Goal: Information Seeking & Learning: Learn about a topic

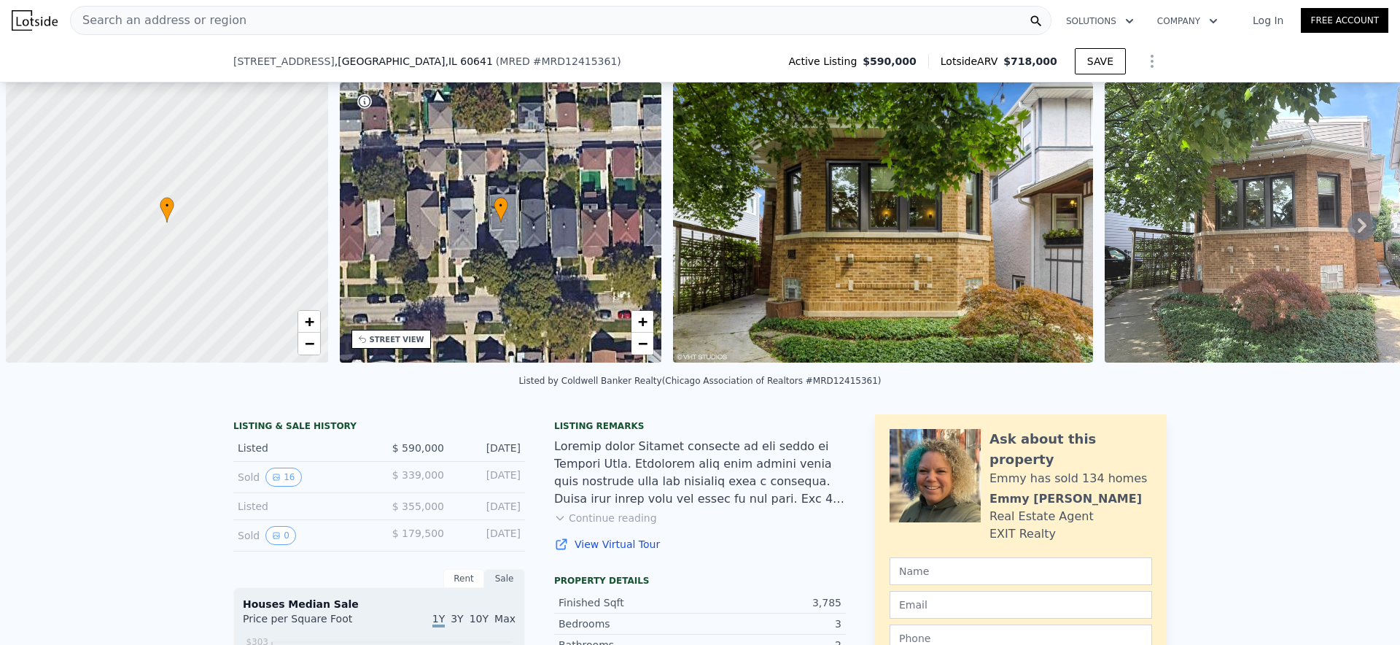
checkbox input "true"
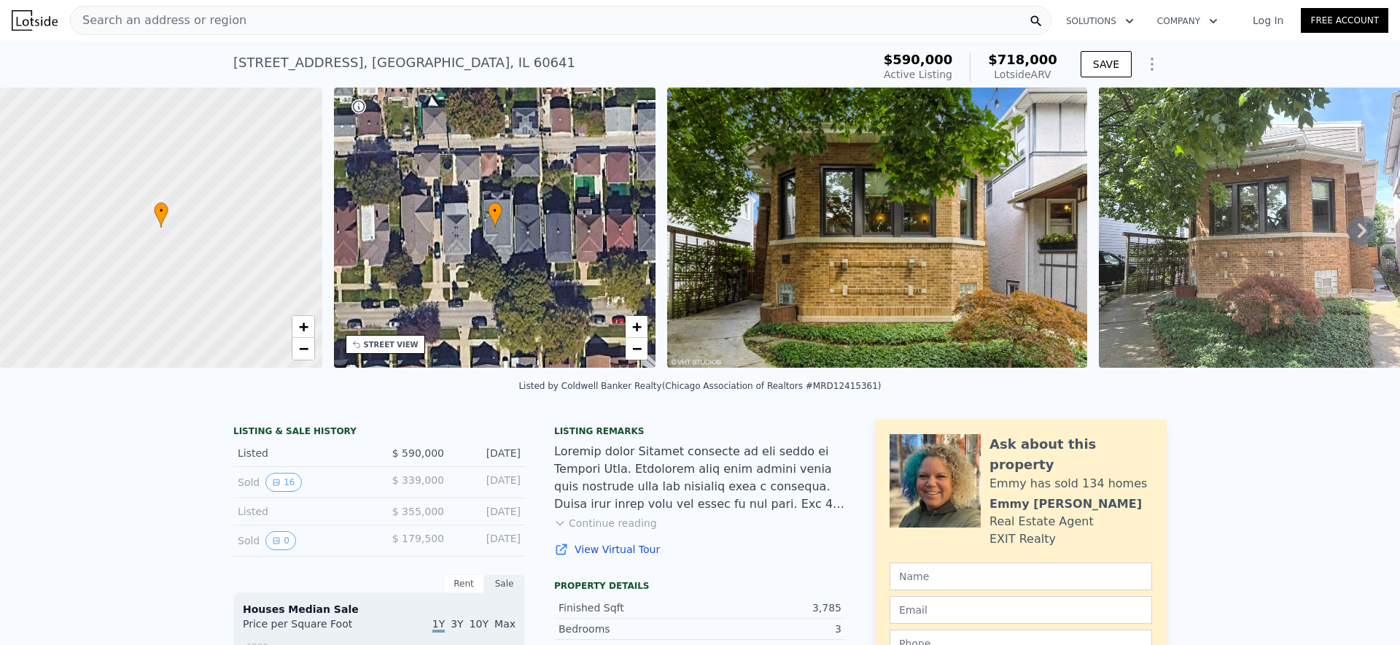
click at [541, 30] on div "Search an address or region" at bounding box center [560, 20] width 981 height 29
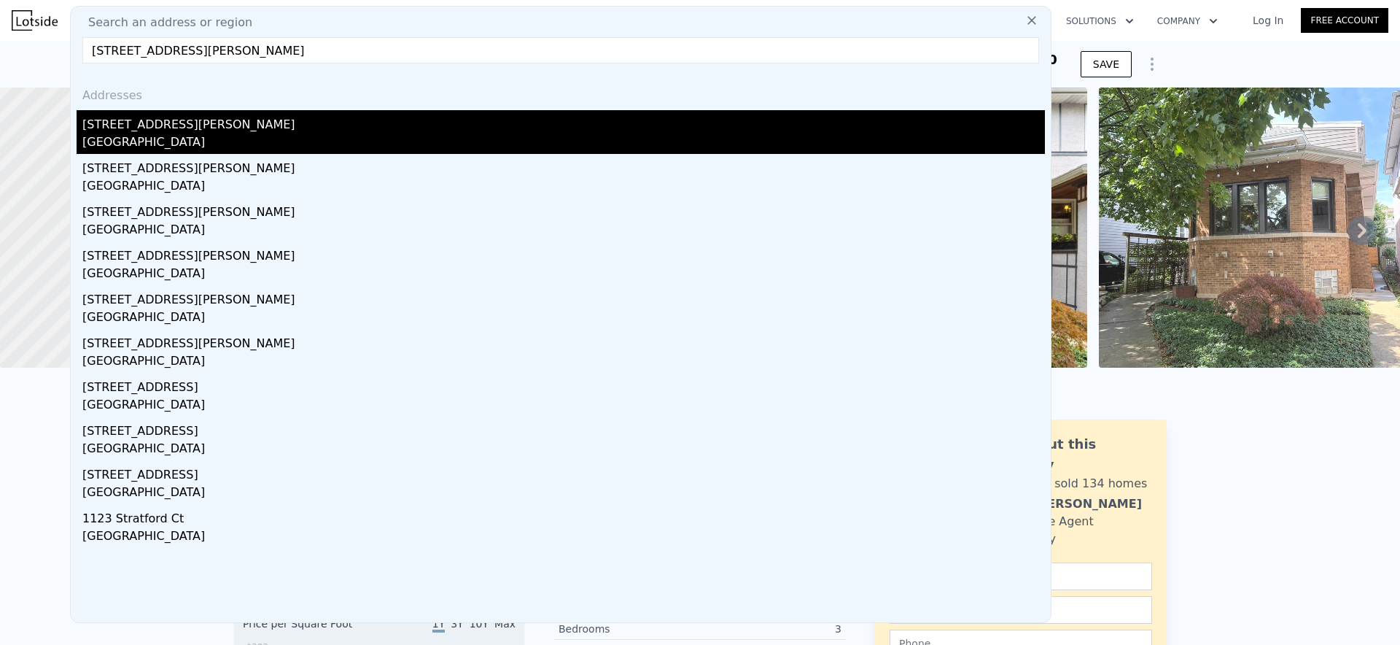
type input "[STREET_ADDRESS][PERSON_NAME]"
click at [125, 125] on div "[STREET_ADDRESS][PERSON_NAME]" at bounding box center [563, 121] width 962 height 23
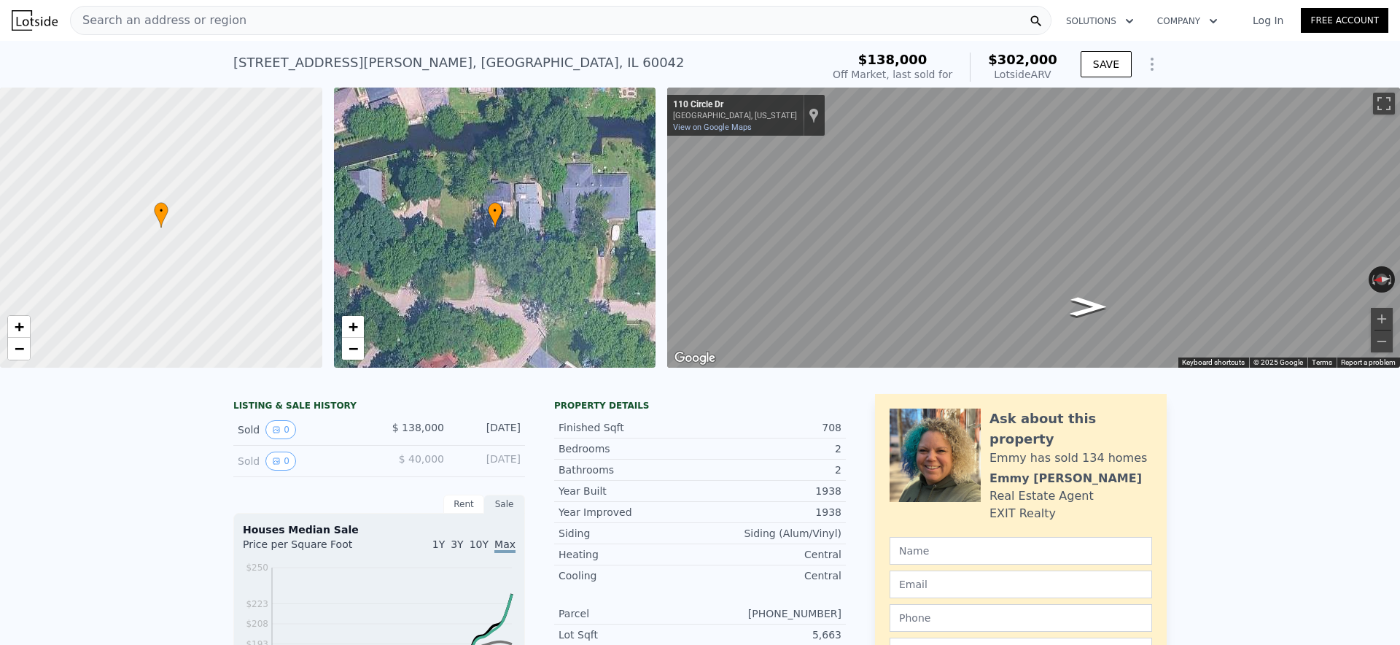
click at [1038, 79] on div "Lotside ARV" at bounding box center [1022, 74] width 69 height 15
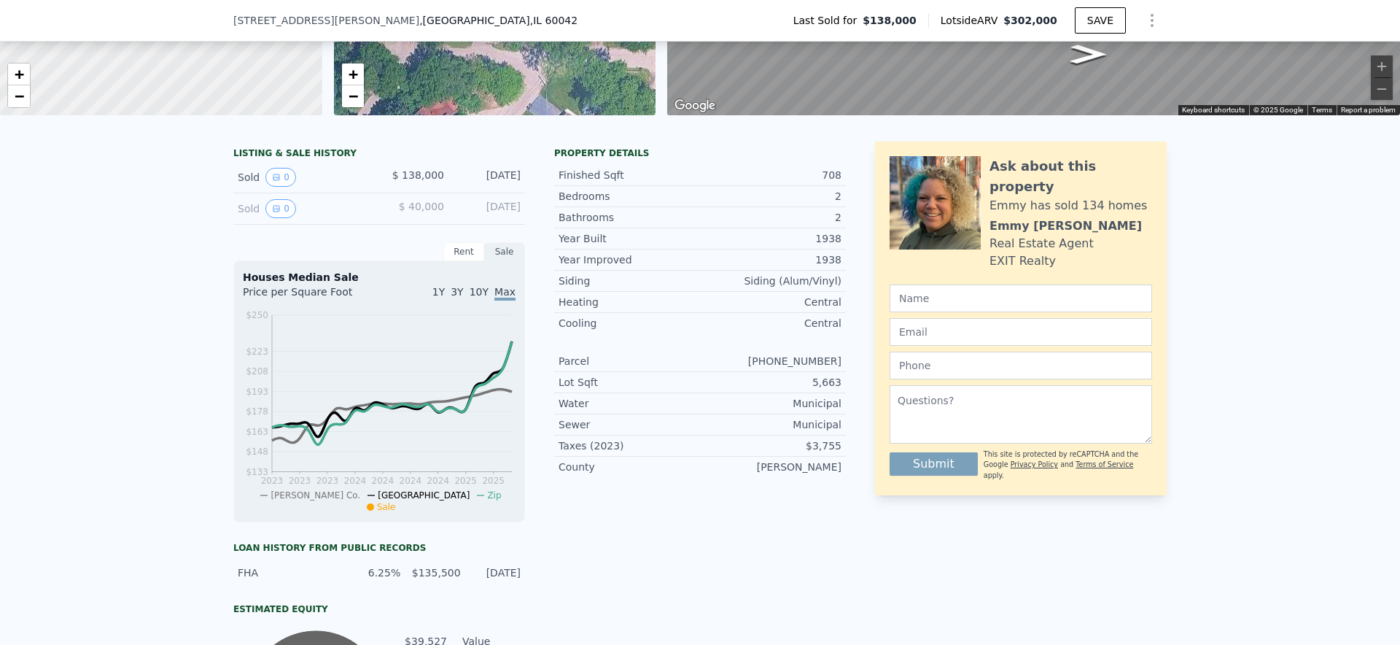
scroll to position [246, 0]
click at [472, 242] on div "LISTING & SALE HISTORY Sold 0 $ 138,000 [DATE] Sold 0 $ 40,000 [DATE] Rent Sale…" at bounding box center [379, 458] width 292 height 631
click at [472, 254] on div "Rent" at bounding box center [463, 253] width 41 height 19
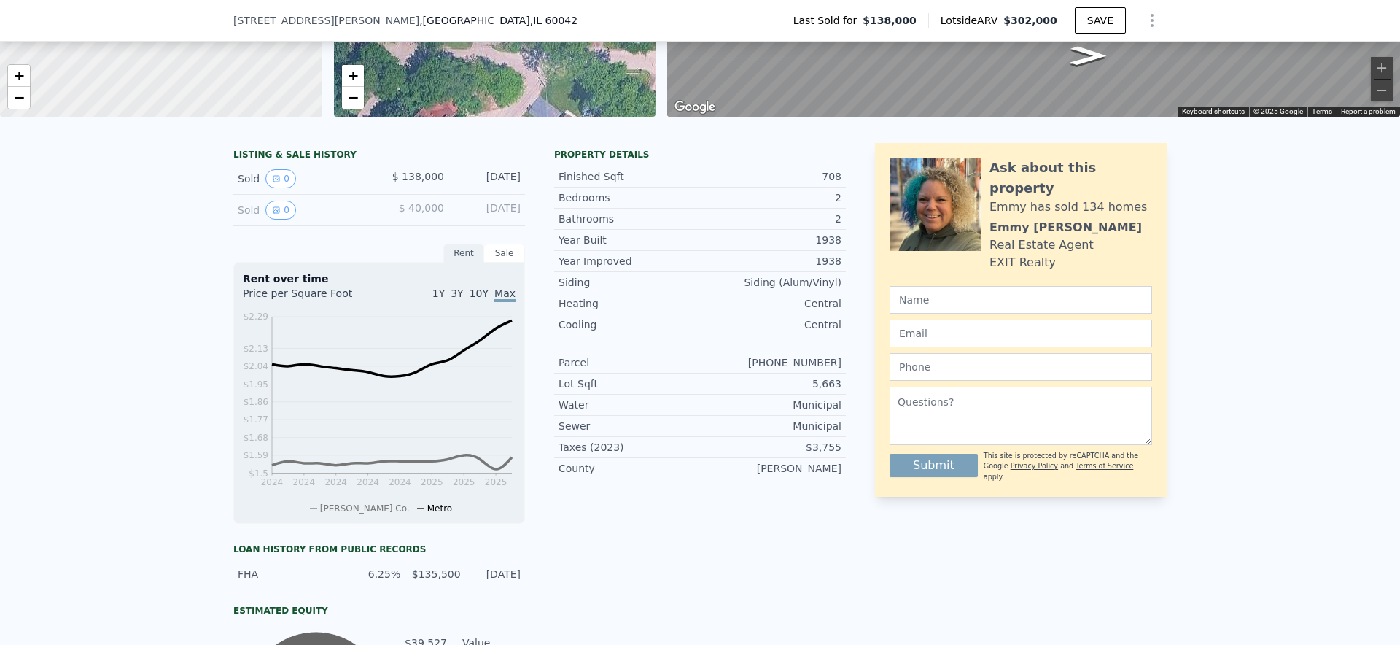
click at [499, 254] on div "Sale" at bounding box center [504, 253] width 41 height 19
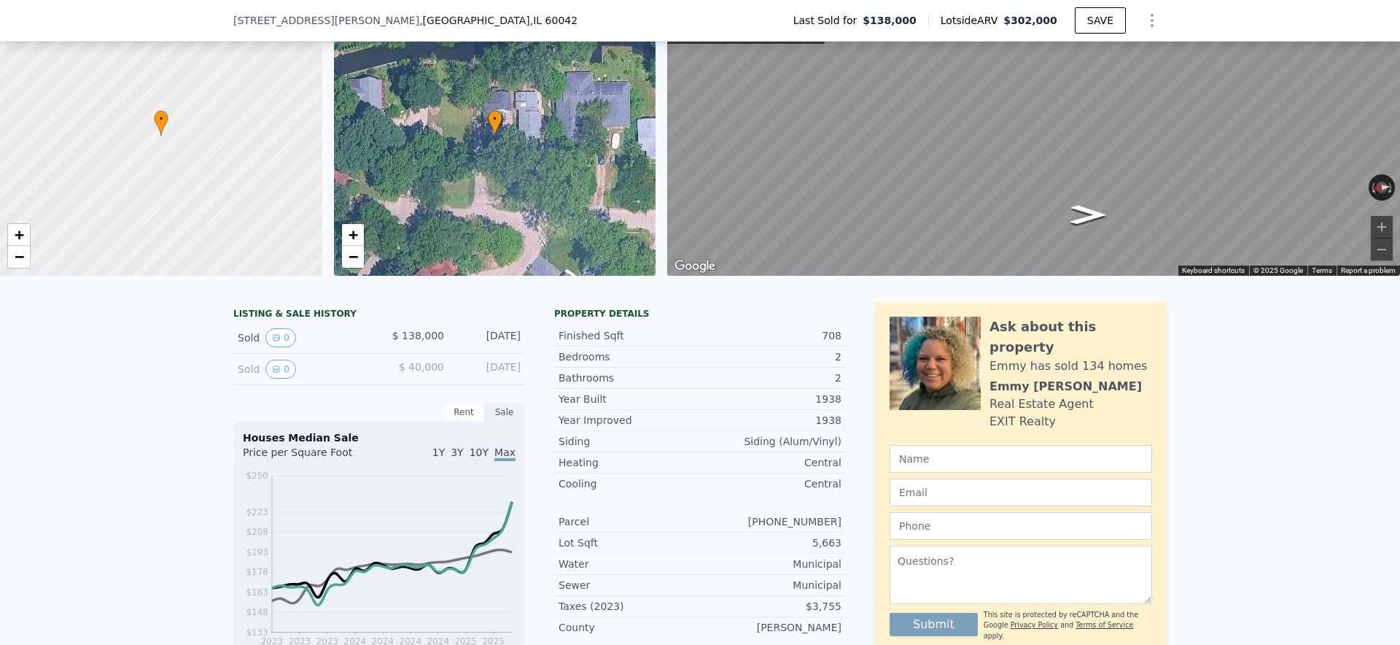
scroll to position [90, 0]
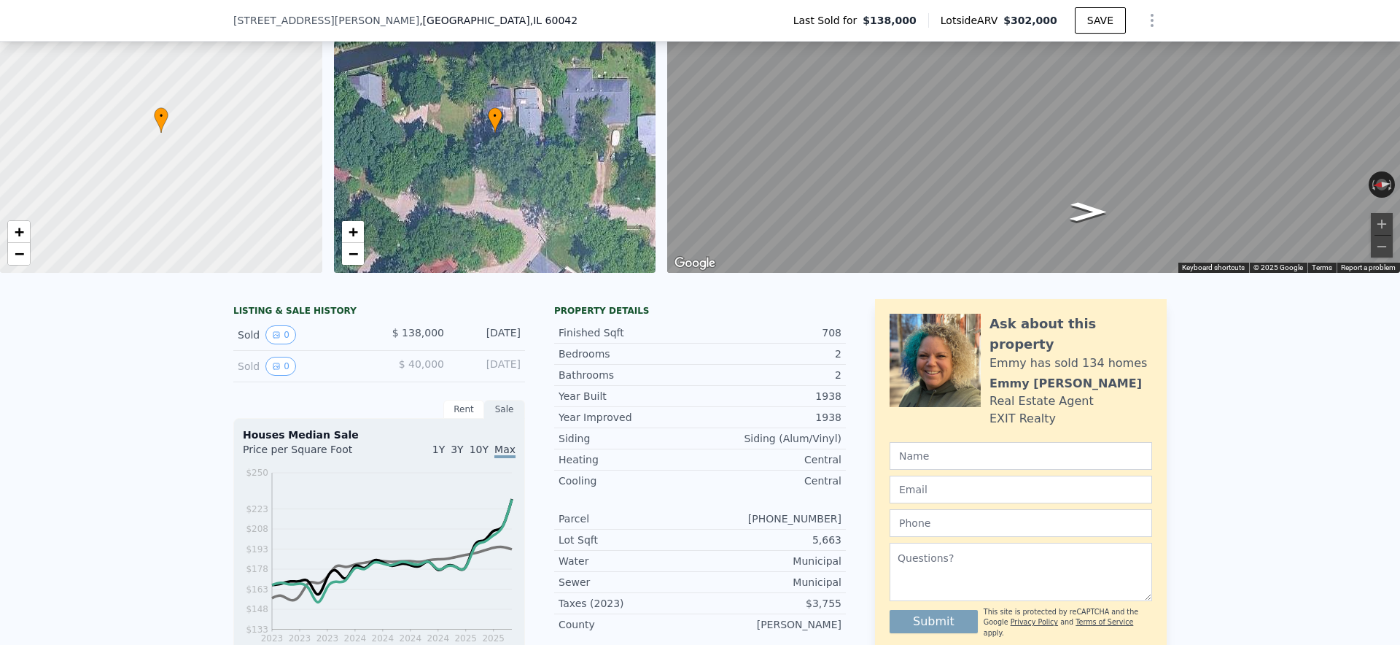
click at [444, 448] on span "1Y" at bounding box center [438, 449] width 12 height 12
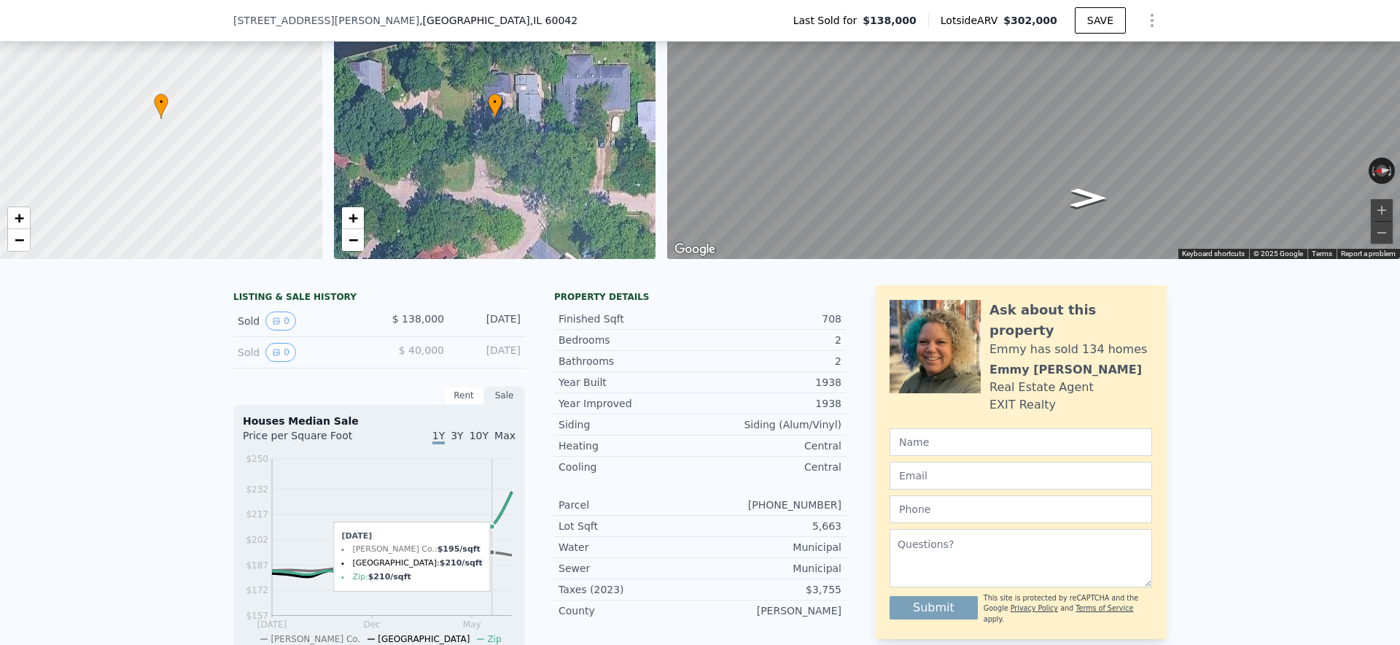
scroll to position [112, 0]
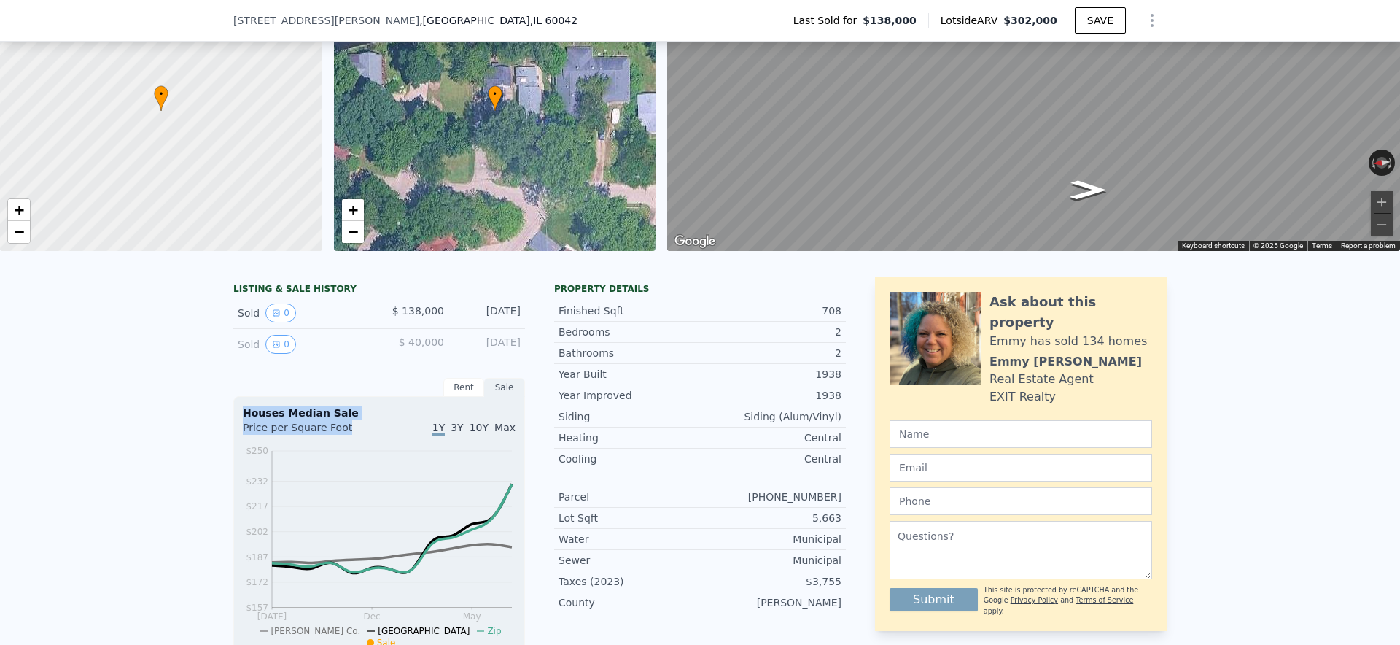
drag, startPoint x: 346, startPoint y: 424, endPoint x: 231, endPoint y: 407, distance: 116.5
click at [231, 407] on div "LISTING & SALE HISTORY Sold 0 $ 138,000 [DATE] Sold 0 $ 40,000 [DATE] Rent Sale…" at bounding box center [700, 618] width 1400 height 707
copy div "Houses Median Sale Price per Square Foot"
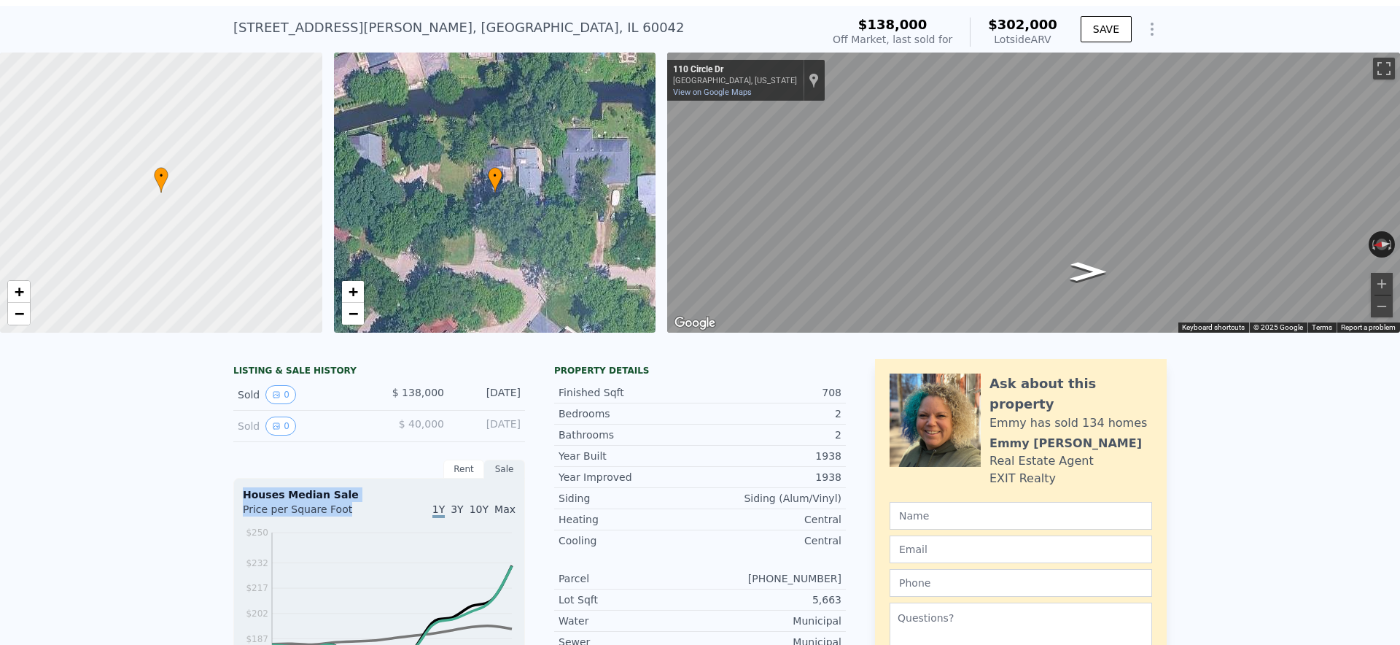
scroll to position [0, 0]
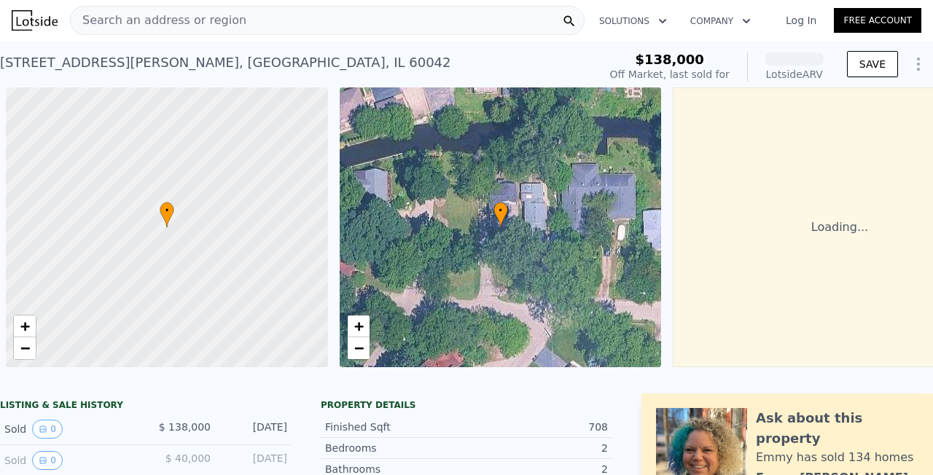
scroll to position [0, 6]
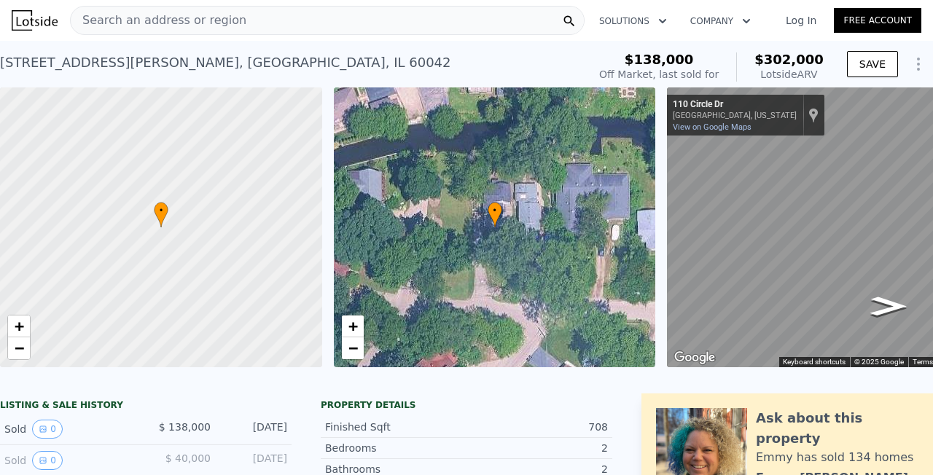
click at [213, 16] on span "Search an address or region" at bounding box center [159, 20] width 176 height 17
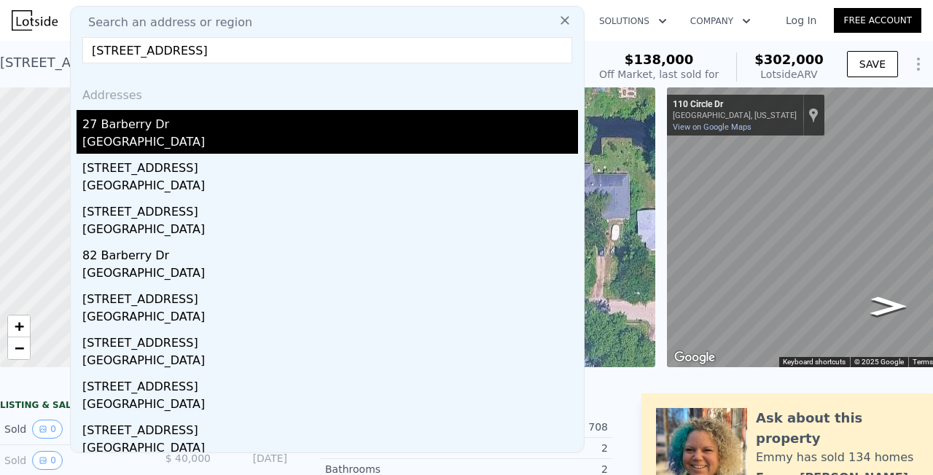
type input "27 Barberry Dr, Crystal Lake, IL 60014"
click at [197, 125] on div "27 Barberry Dr" at bounding box center [330, 121] width 496 height 23
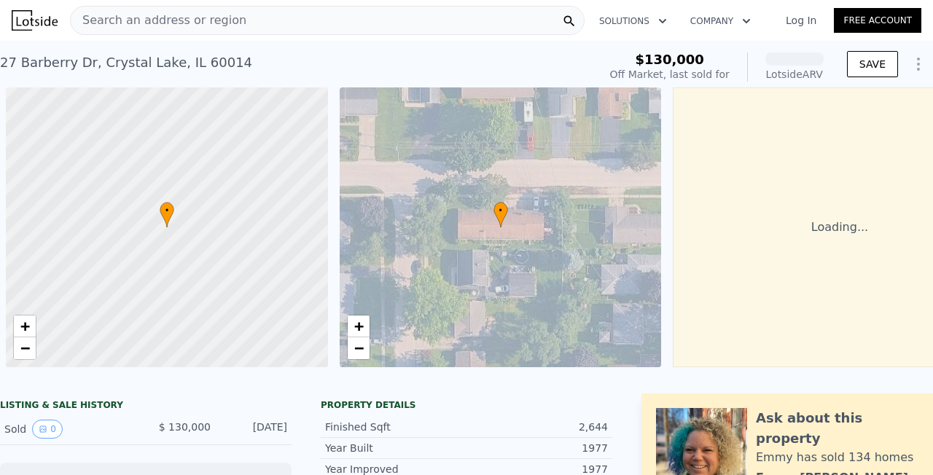
scroll to position [0, 6]
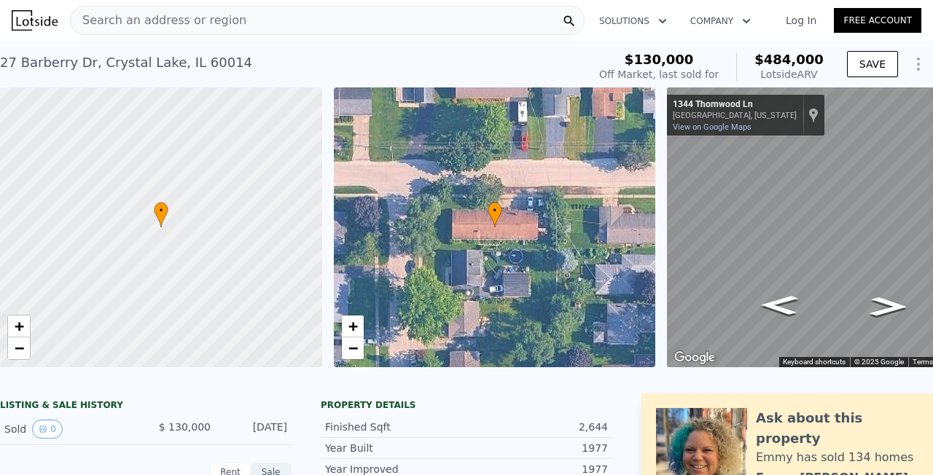
click at [206, 19] on span "Search an address or region" at bounding box center [159, 20] width 176 height 17
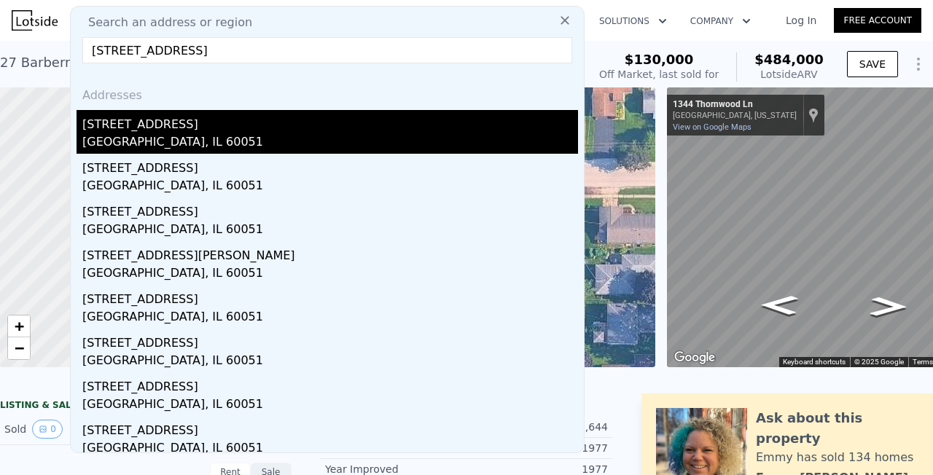
type input "3608 Long Ave, Johnsburg, IL 60051"
click at [233, 131] on div "3608 Long Ave" at bounding box center [330, 121] width 496 height 23
